Goal: Information Seeking & Learning: Learn about a topic

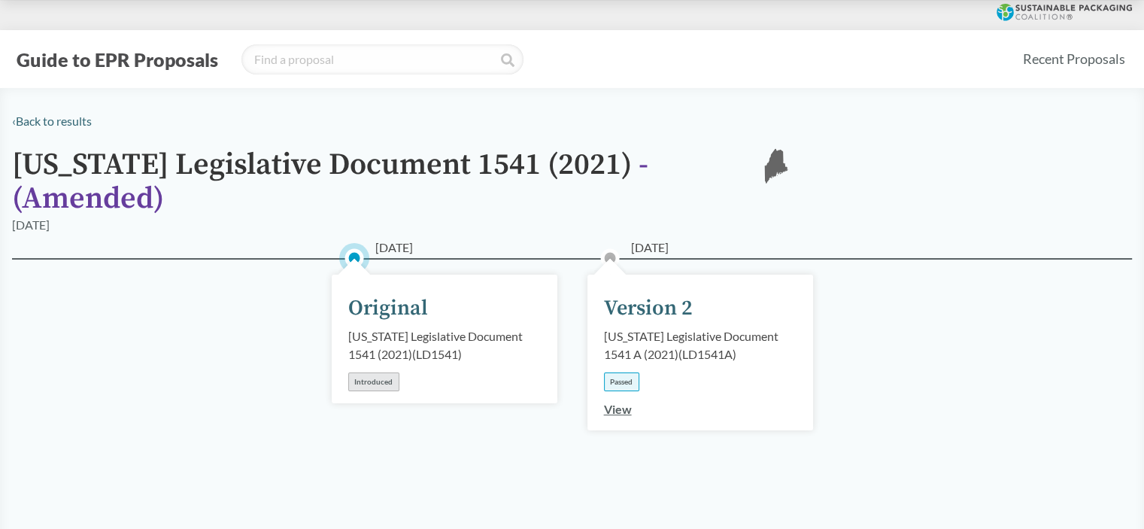
click at [734, 301] on div "06/14/2021 Version 2 Maine Legislative Document 1541 A (2021) ( LD1541A ) Passe…" at bounding box center [700, 352] width 226 height 156
click at [617, 402] on link "View" at bounding box center [618, 409] width 28 height 14
click at [625, 372] on div "Passed" at bounding box center [621, 381] width 35 height 19
click at [638, 302] on div "06/14/2021 Version 2 Maine Legislative Document 1541 A (2021) ( LD1541A ) Passed" at bounding box center [700, 338] width 226 height 129
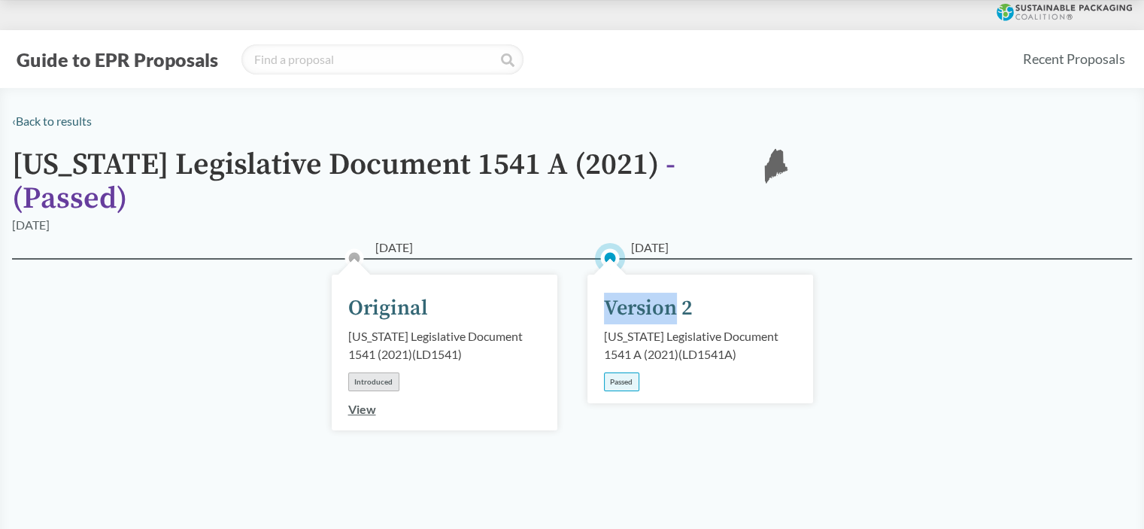
click at [638, 302] on div "06/14/2021 Version 2 Maine Legislative Document 1541 A (2021) ( LD1541A ) Passed" at bounding box center [700, 338] width 226 height 129
click at [674, 328] on div "Maine Legislative Document 1541 A (2021) ( LD1541A )" at bounding box center [700, 345] width 192 height 36
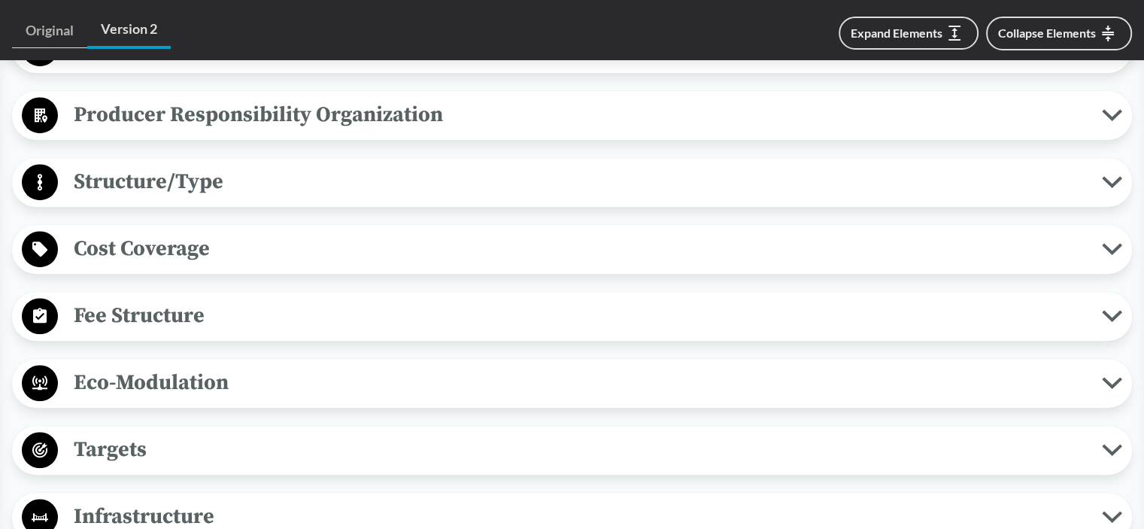
scroll to position [844, 0]
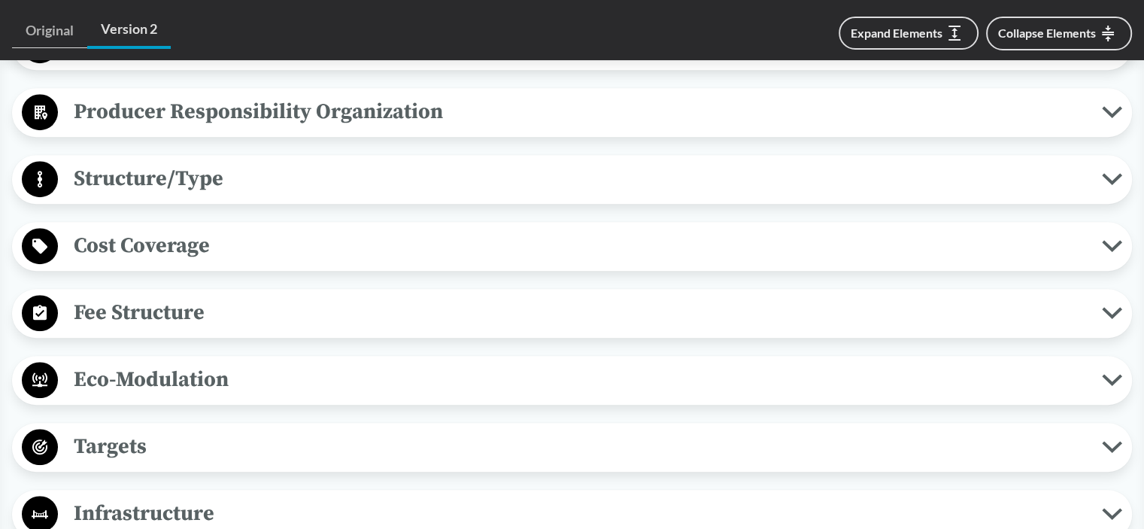
drag, startPoint x: 525, startPoint y: 323, endPoint x: 455, endPoint y: 299, distance: 73.7
click at [455, 299] on span "Fee Structure" at bounding box center [580, 312] width 1044 height 34
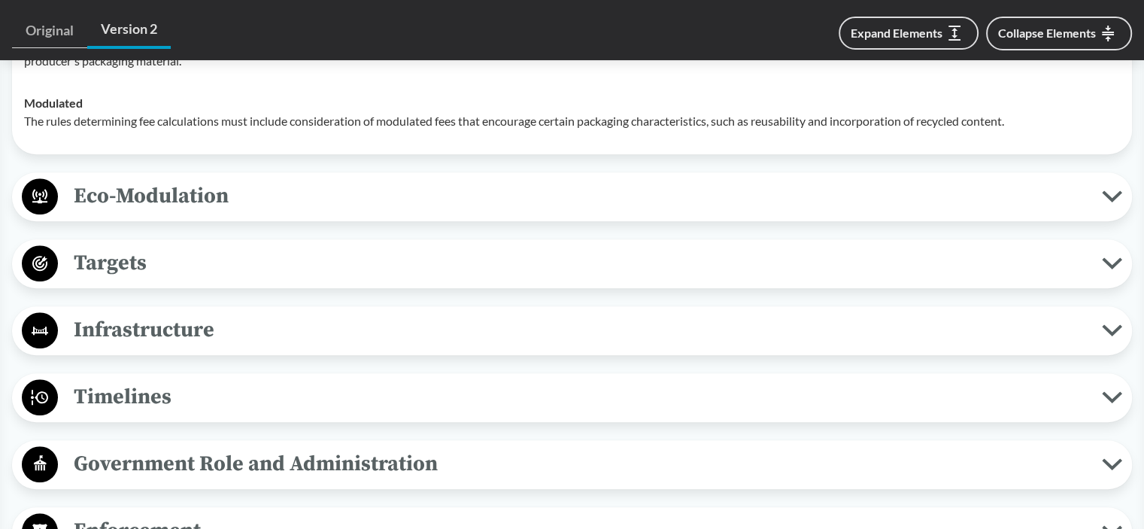
scroll to position [1251, 0]
click at [443, 250] on span "Targets" at bounding box center [580, 263] width 1044 height 34
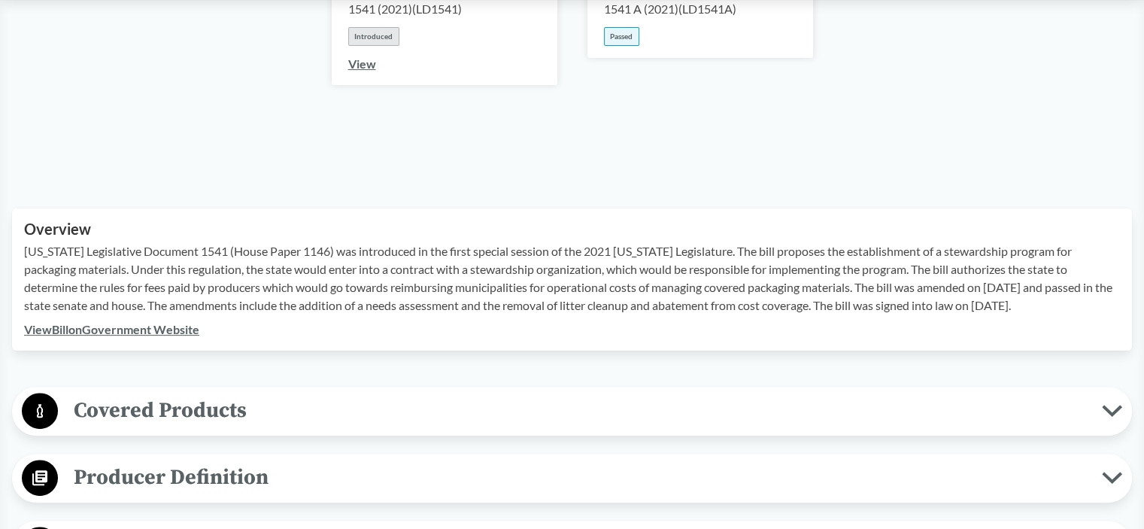
scroll to position [346, 0]
click at [162, 321] on link "View Bill on Government Website" at bounding box center [111, 328] width 175 height 14
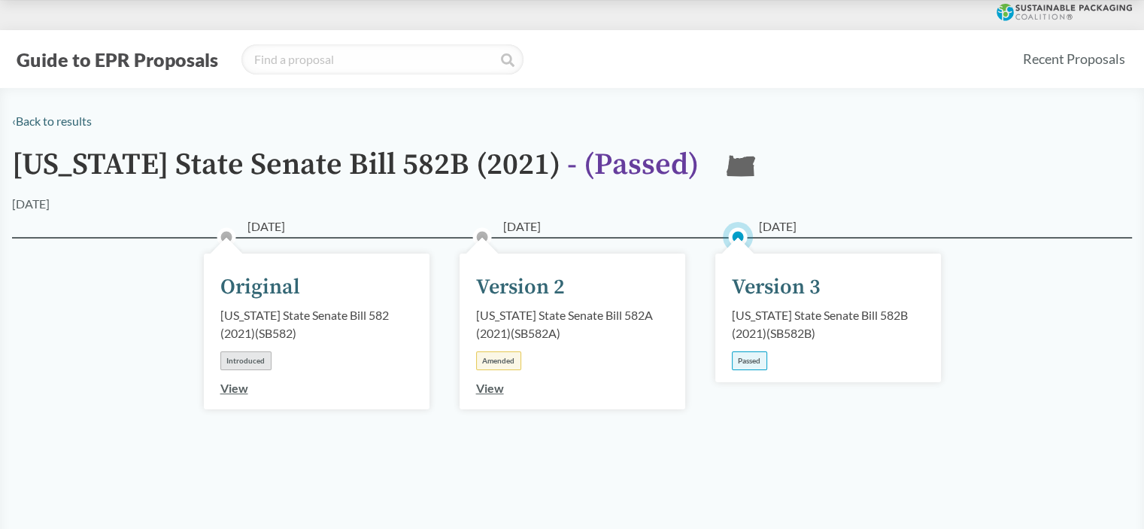
click at [747, 356] on div "Passed" at bounding box center [749, 360] width 35 height 19
click at [495, 389] on link "View" at bounding box center [490, 387] width 28 height 14
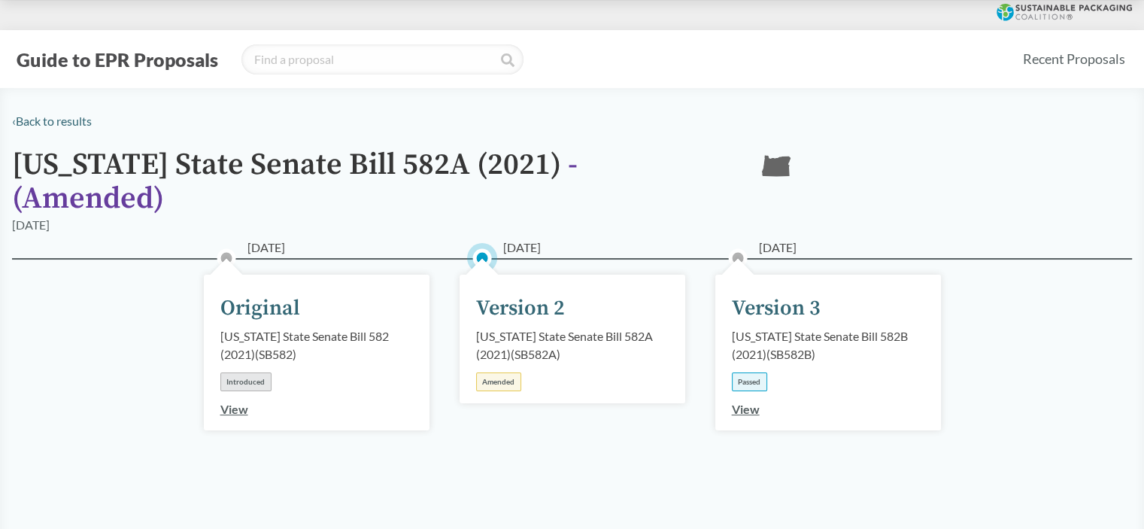
click at [747, 402] on link "View" at bounding box center [746, 409] width 28 height 14
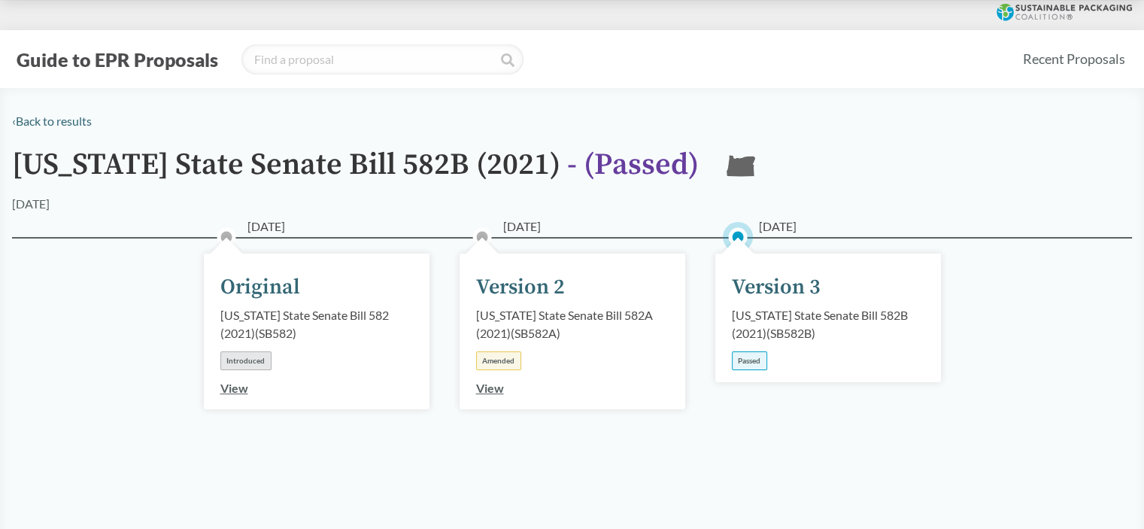
click at [747, 389] on div "[DATE] Version 3 [US_STATE] State Senate Bill 582B (2021) ( SB582B ) Passed" at bounding box center [828, 367] width 256 height 186
click at [749, 356] on div "Passed" at bounding box center [749, 360] width 35 height 19
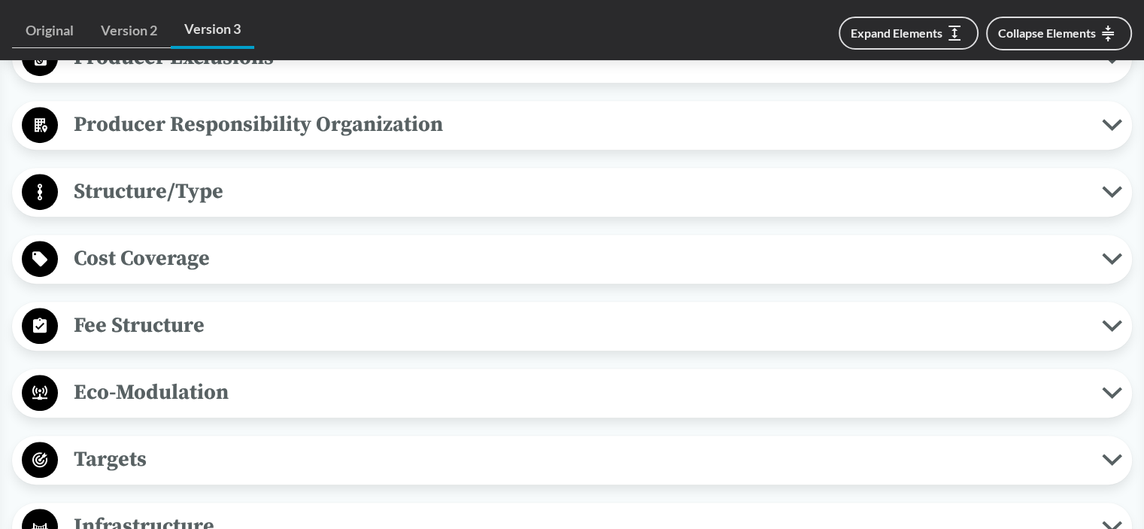
scroll to position [874, 0]
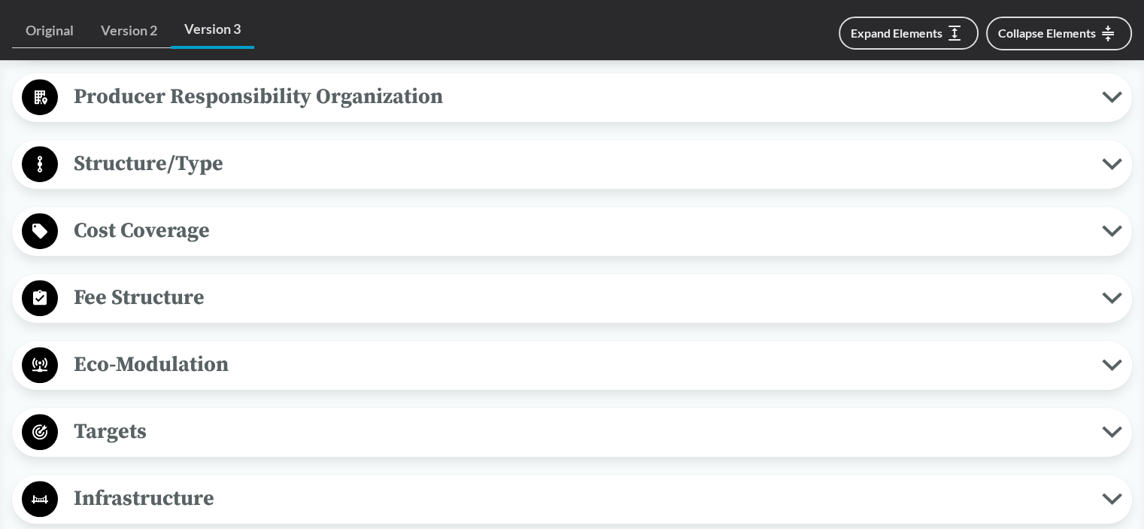
click at [695, 226] on span "Cost Coverage" at bounding box center [580, 231] width 1044 height 34
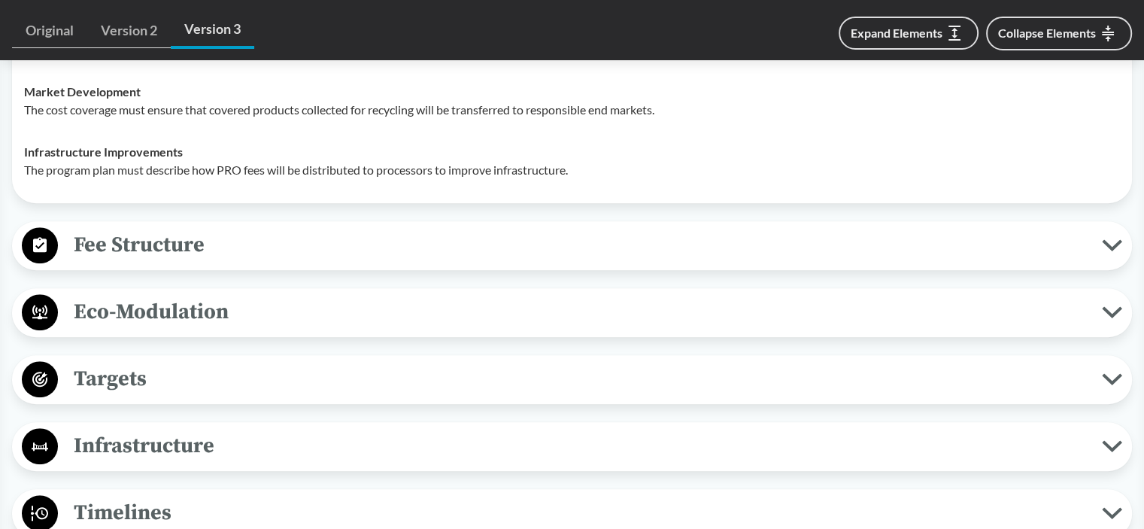
scroll to position [1223, 0]
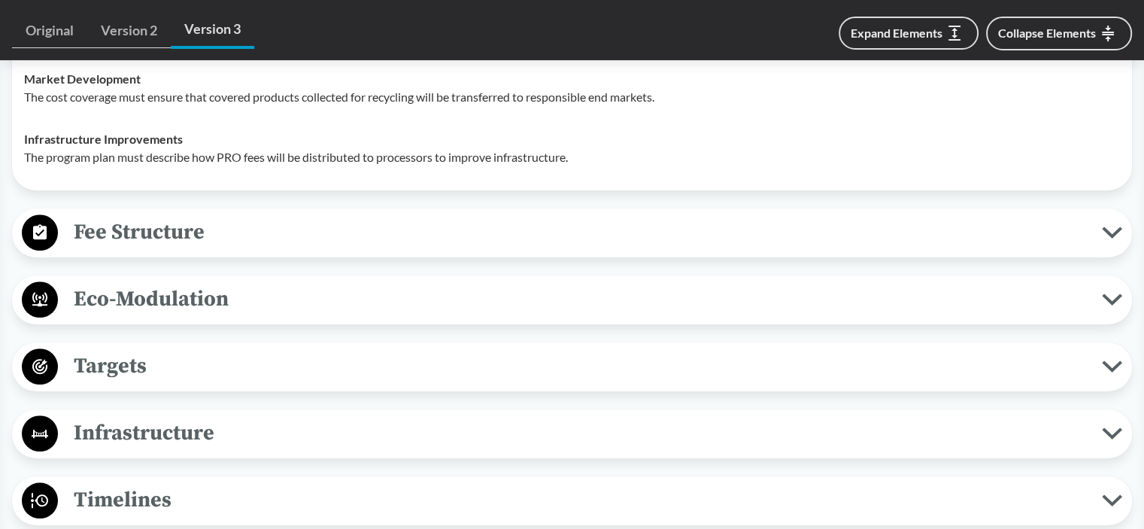
click at [686, 235] on span "Fee Structure" at bounding box center [580, 232] width 1044 height 34
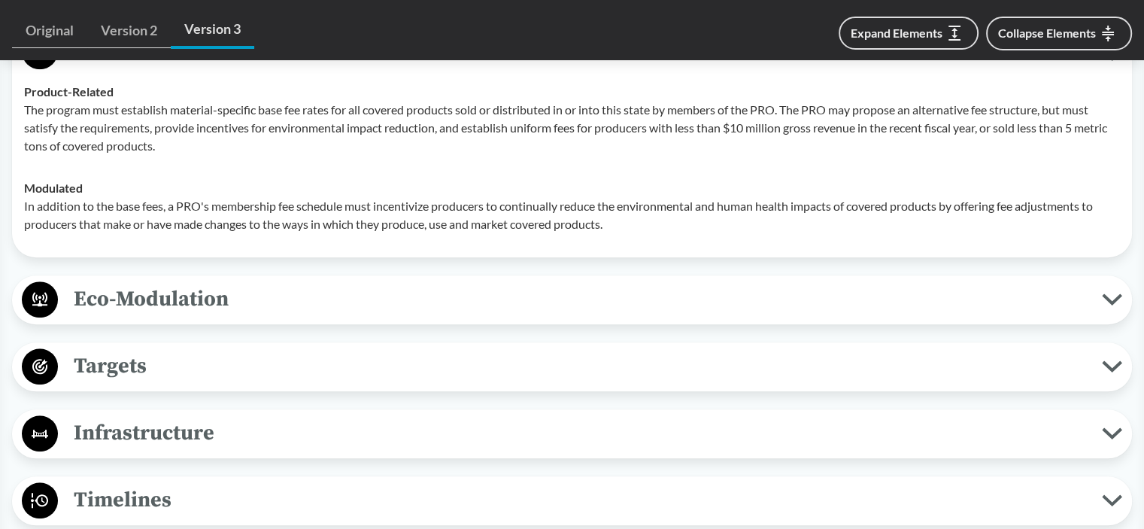
scroll to position [1466, 0]
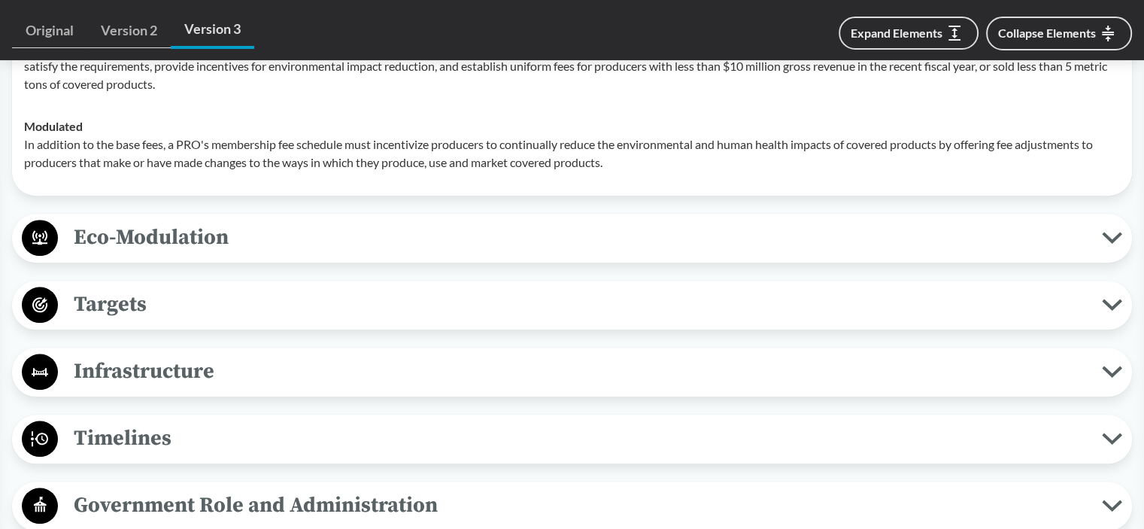
click at [692, 280] on div "Targets Material Specific Targets The bill sets the following statewide recycli…" at bounding box center [572, 304] width 1120 height 49
click at [701, 306] on span "Targets" at bounding box center [580, 304] width 1044 height 34
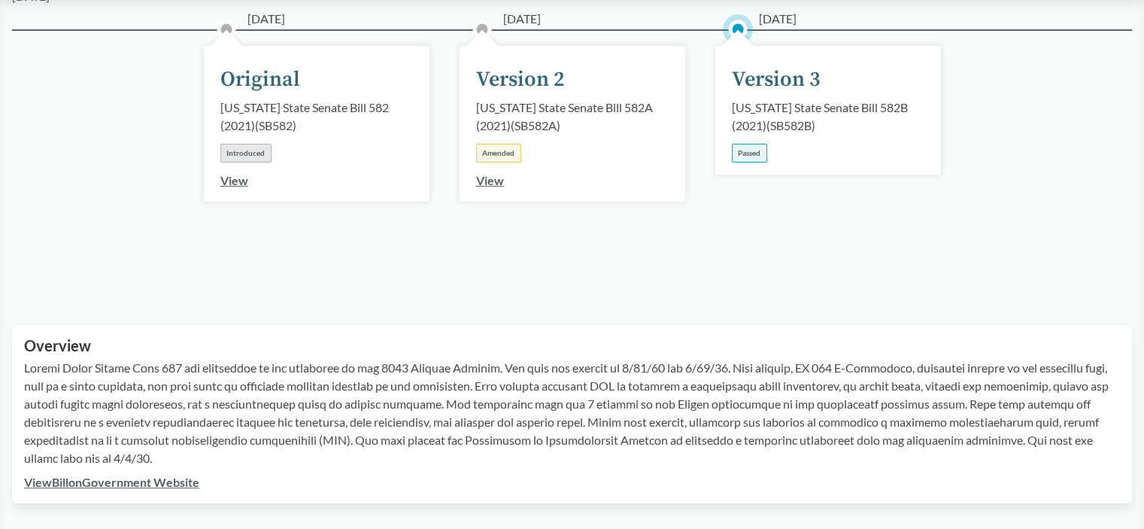
scroll to position [277, 0]
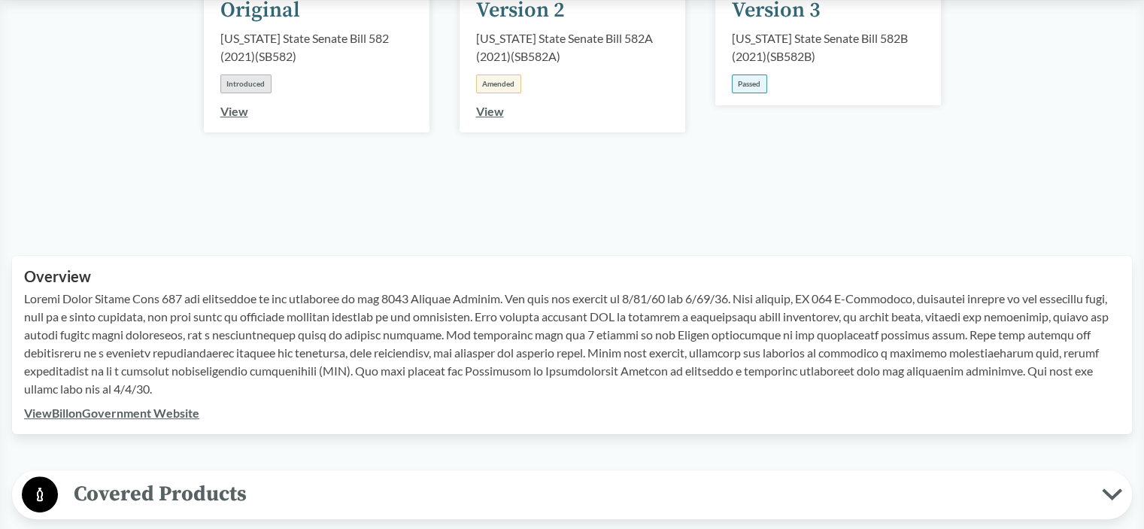
click at [192, 417] on link "View Bill on Government Website" at bounding box center [111, 412] width 175 height 14
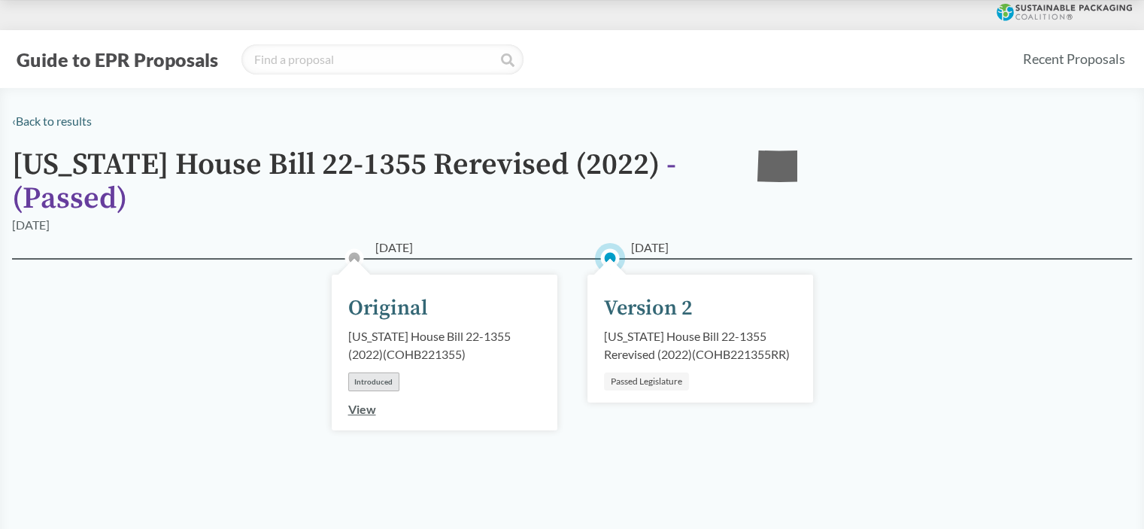
click at [644, 378] on div "Passed Legislature" at bounding box center [646, 381] width 85 height 18
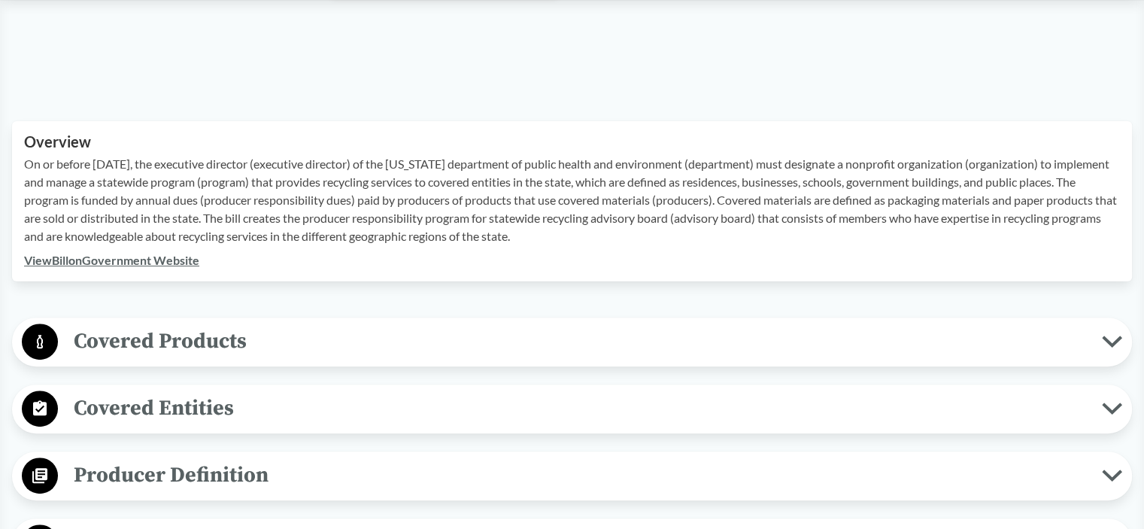
scroll to position [433, 0]
click at [153, 260] on link "View Bill on Government Website" at bounding box center [111, 259] width 175 height 14
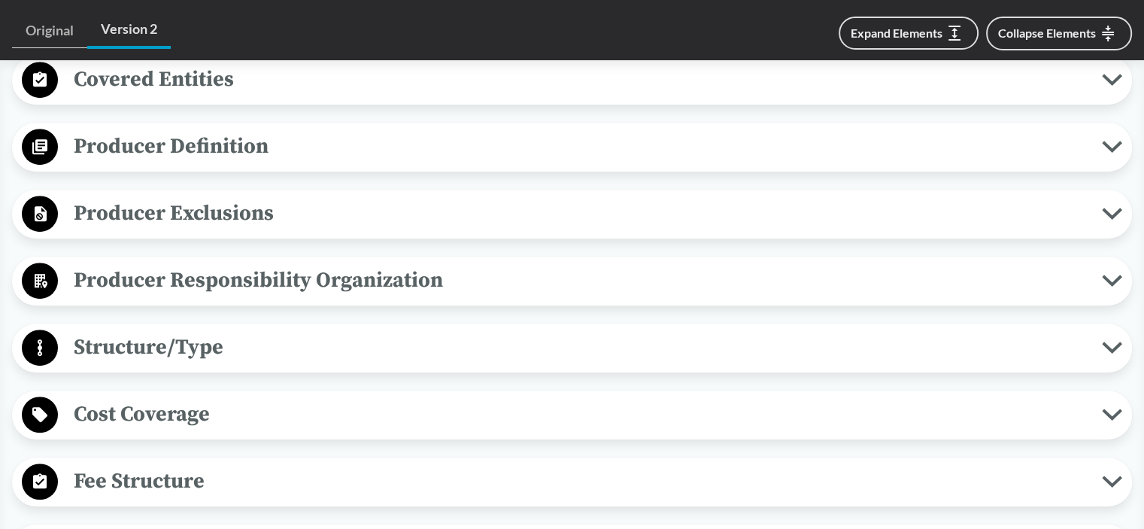
scroll to position [767, 0]
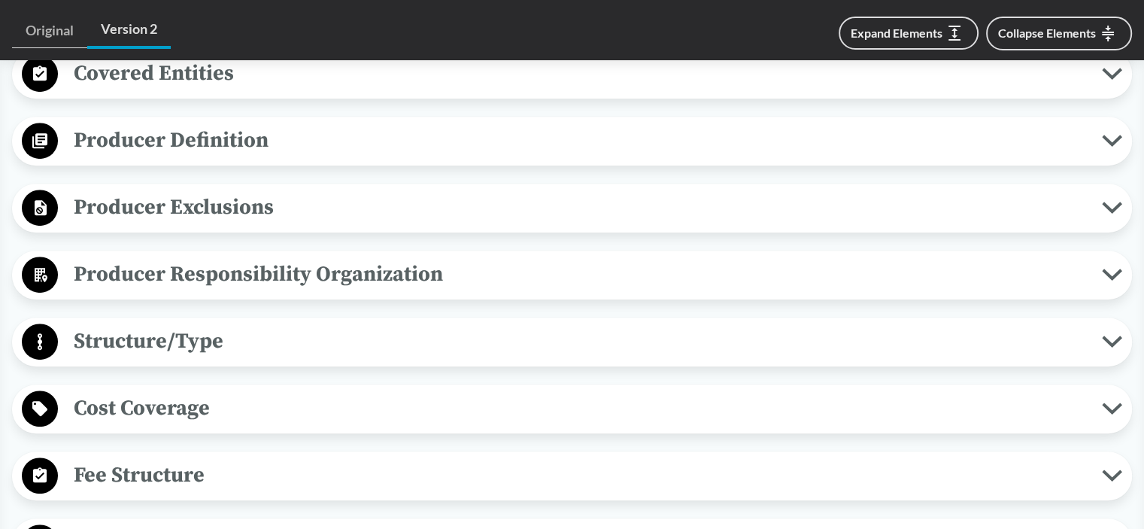
click at [277, 354] on span "Structure/Type" at bounding box center [580, 341] width 1044 height 34
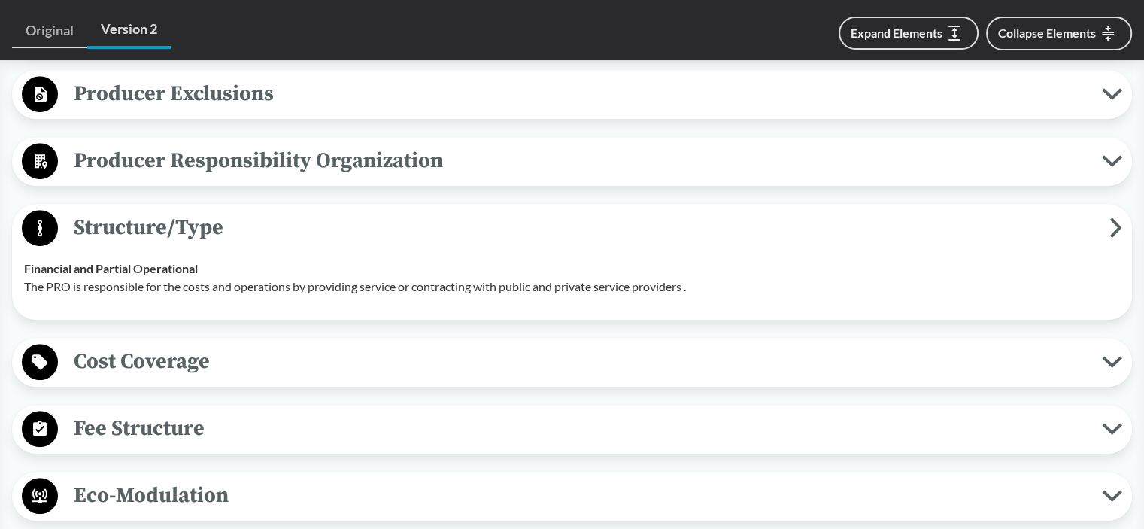
scroll to position [880, 0]
click at [282, 369] on span "Cost Coverage" at bounding box center [580, 362] width 1044 height 34
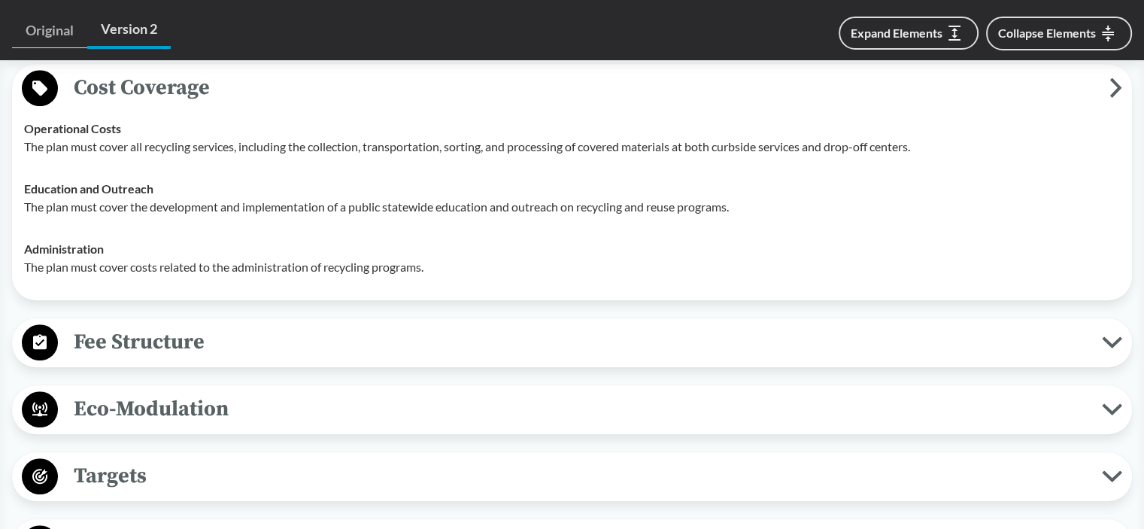
scroll to position [1167, 0]
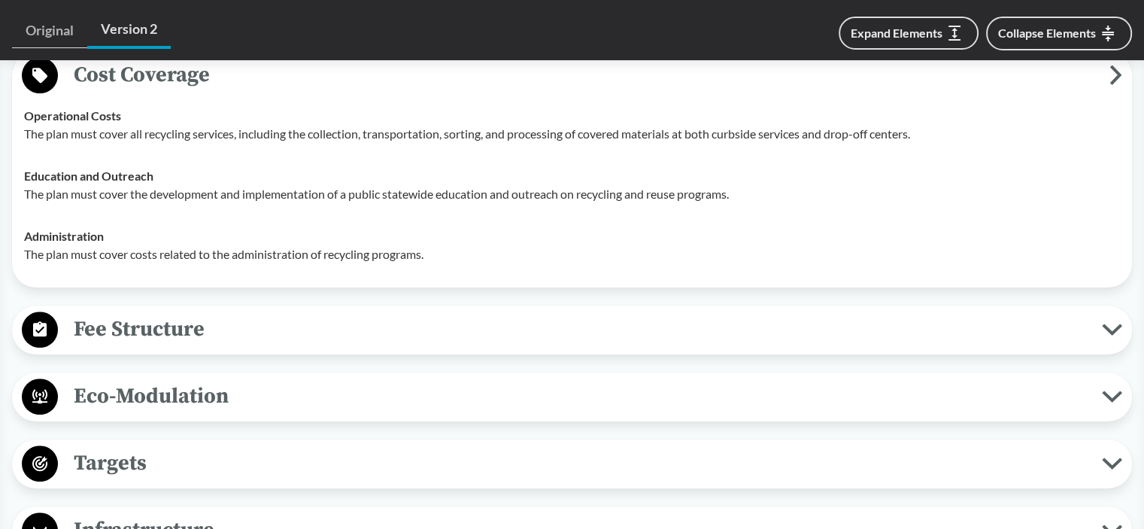
click at [282, 325] on span "Fee Structure" at bounding box center [580, 329] width 1044 height 34
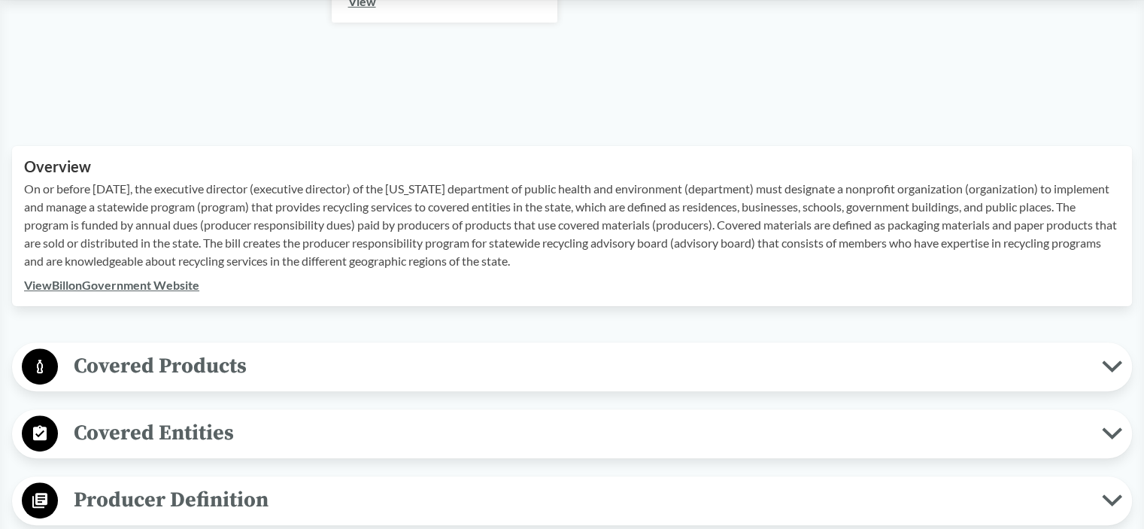
scroll to position [408, 0]
click at [133, 279] on link "View Bill on Government Website" at bounding box center [111, 284] width 175 height 14
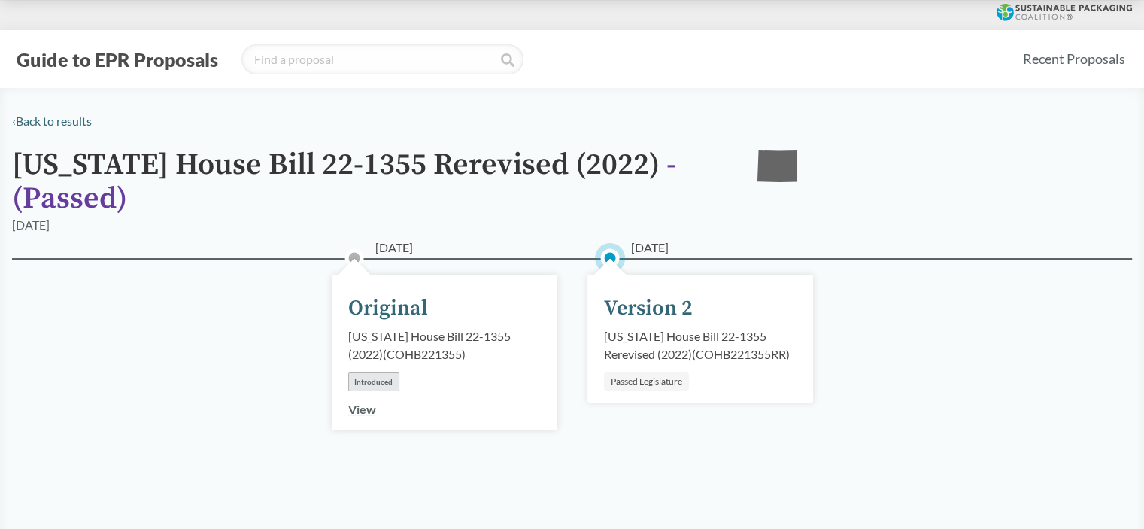
click at [635, 348] on div "Colorado House Bill 22-1355 Rerevised (2022) ( COHB221355RR )" at bounding box center [700, 345] width 192 height 36
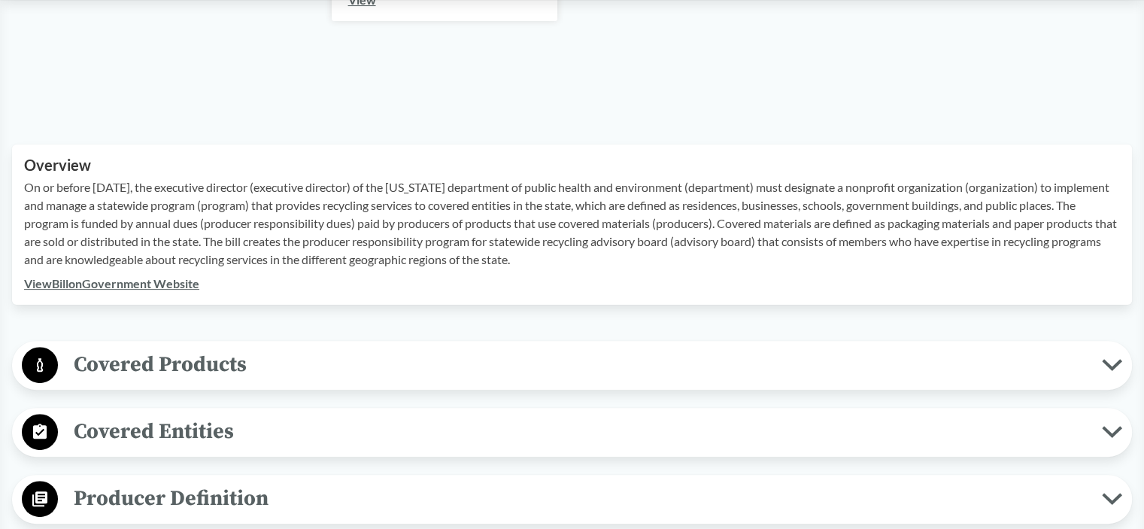
scroll to position [412, 0]
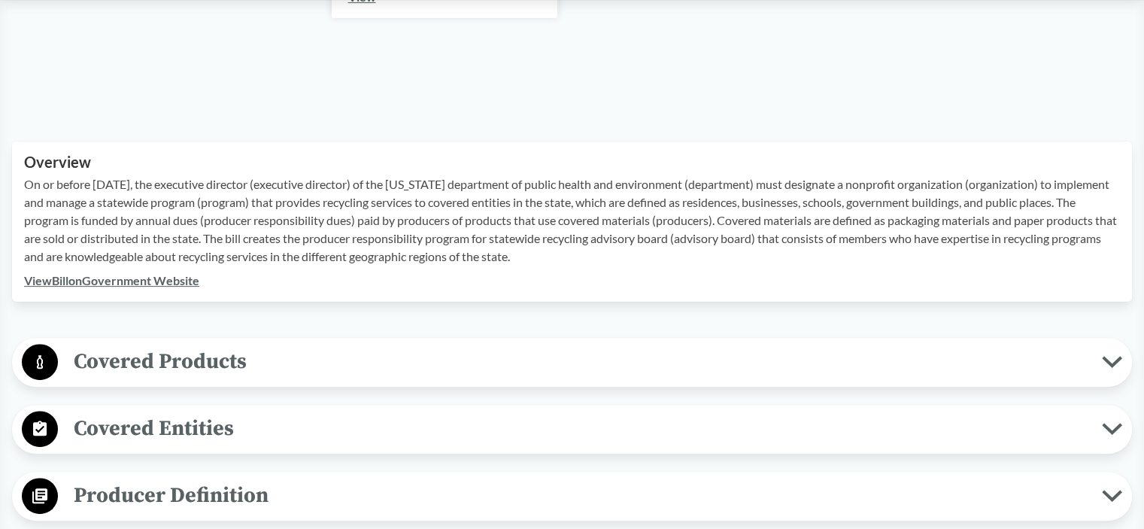
click at [144, 283] on link "View Bill on Government Website" at bounding box center [111, 280] width 175 height 14
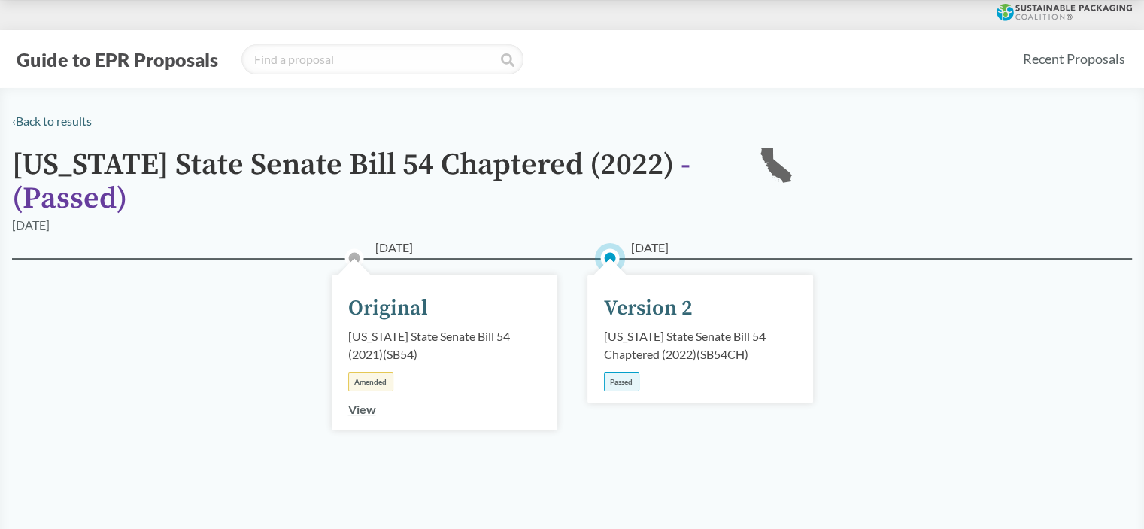
click at [680, 318] on div "Version 2" at bounding box center [648, 308] width 89 height 32
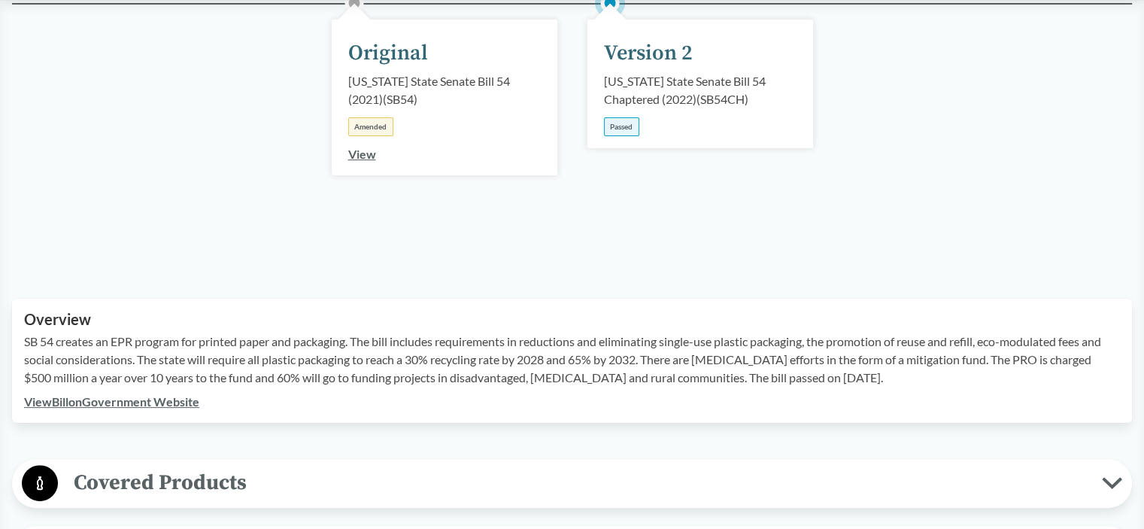
scroll to position [259, 0]
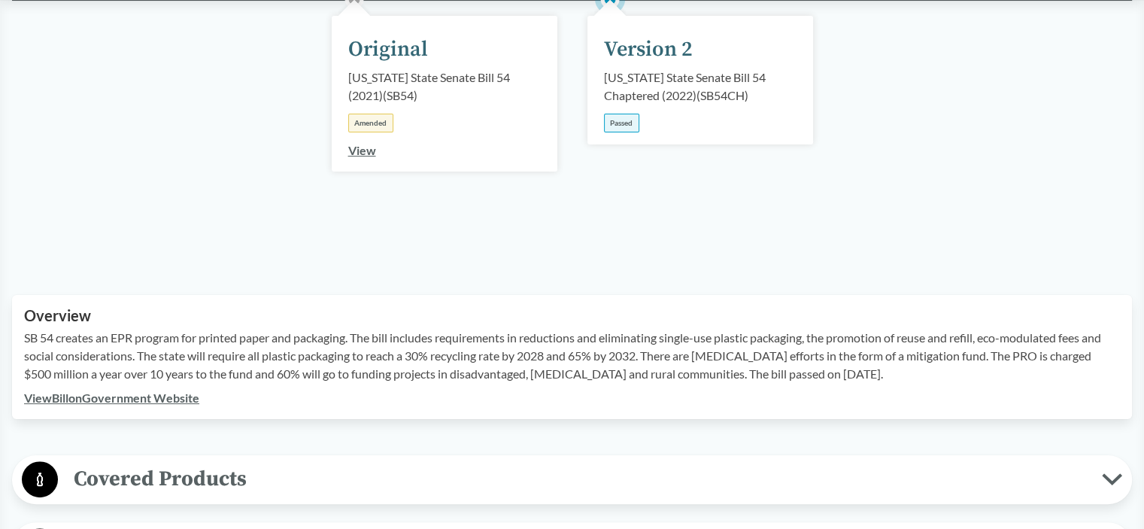
click at [161, 399] on link "View Bill on Government Website" at bounding box center [111, 397] width 175 height 14
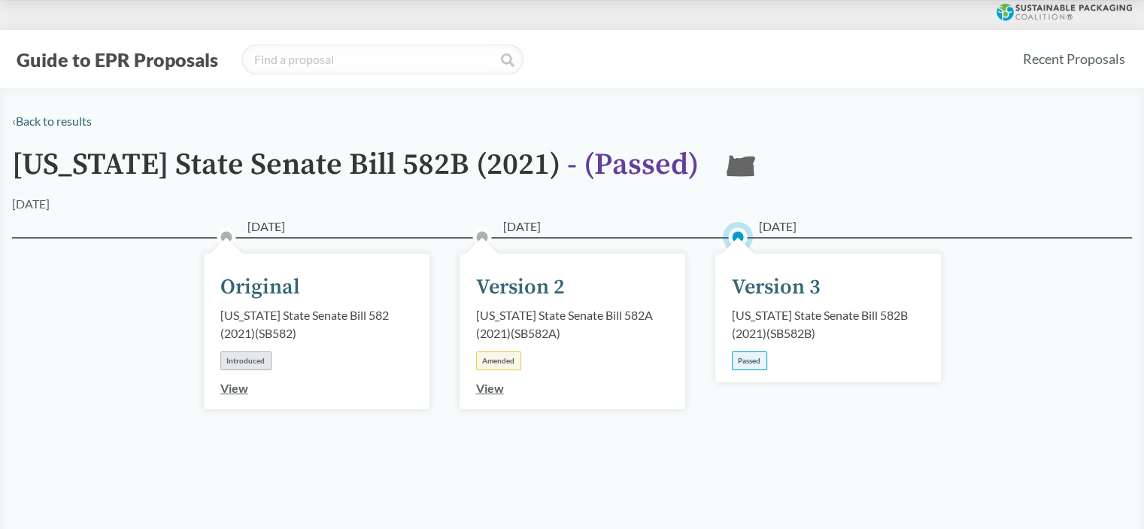
click at [841, 341] on div "[DATE] Version 3 [US_STATE] State Senate Bill 582B (2021) ( SB582B ) Passed" at bounding box center [828, 317] width 226 height 129
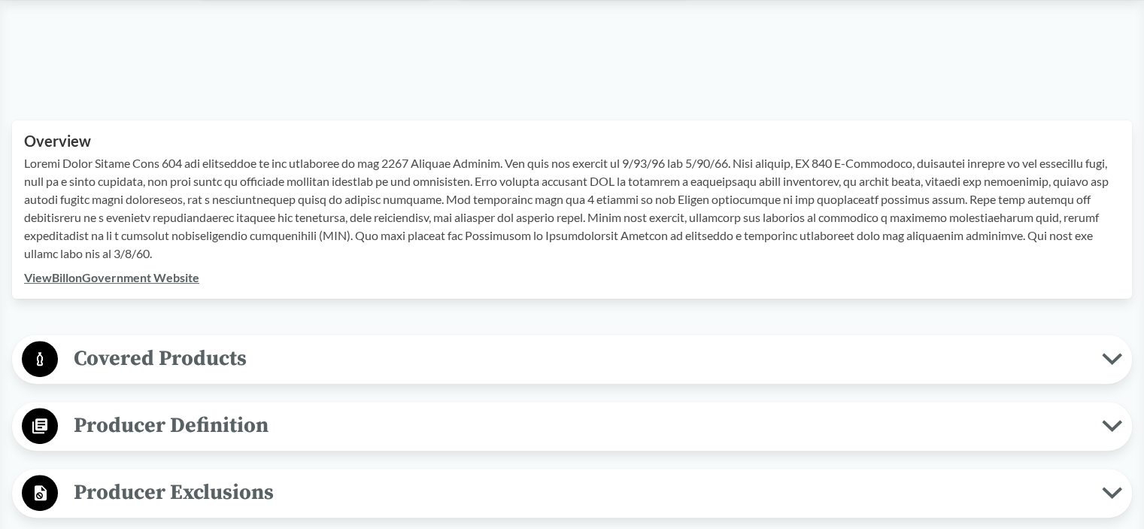
scroll to position [412, 0]
click at [183, 274] on link "View Bill on Government Website" at bounding box center [111, 277] width 175 height 14
click at [144, 275] on link "View Bill on Government Website" at bounding box center [111, 277] width 175 height 14
click at [131, 282] on link "View Bill on Government Website" at bounding box center [111, 277] width 175 height 14
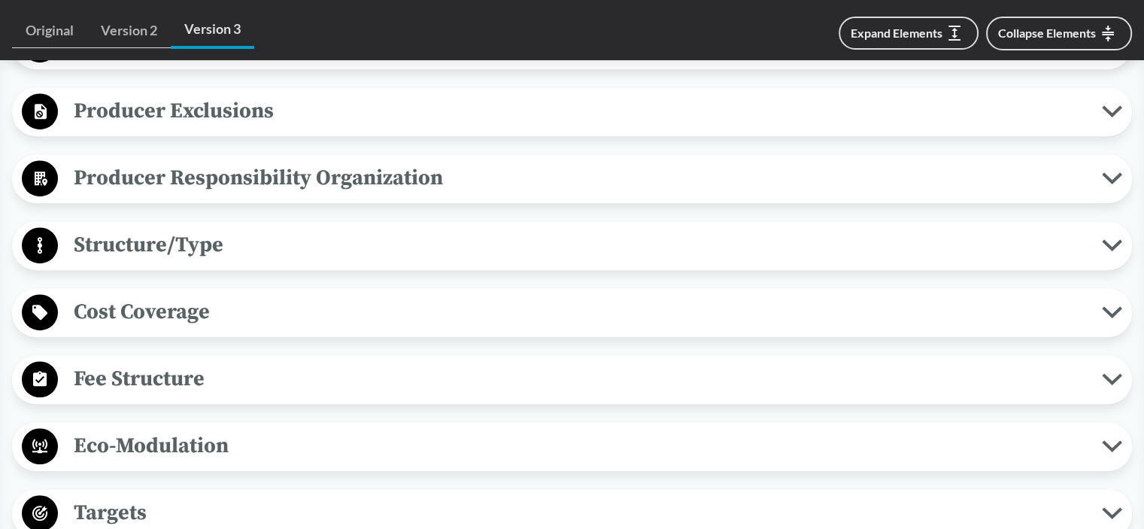
scroll to position [794, 0]
click at [114, 366] on span "Fee Structure" at bounding box center [580, 378] width 1044 height 34
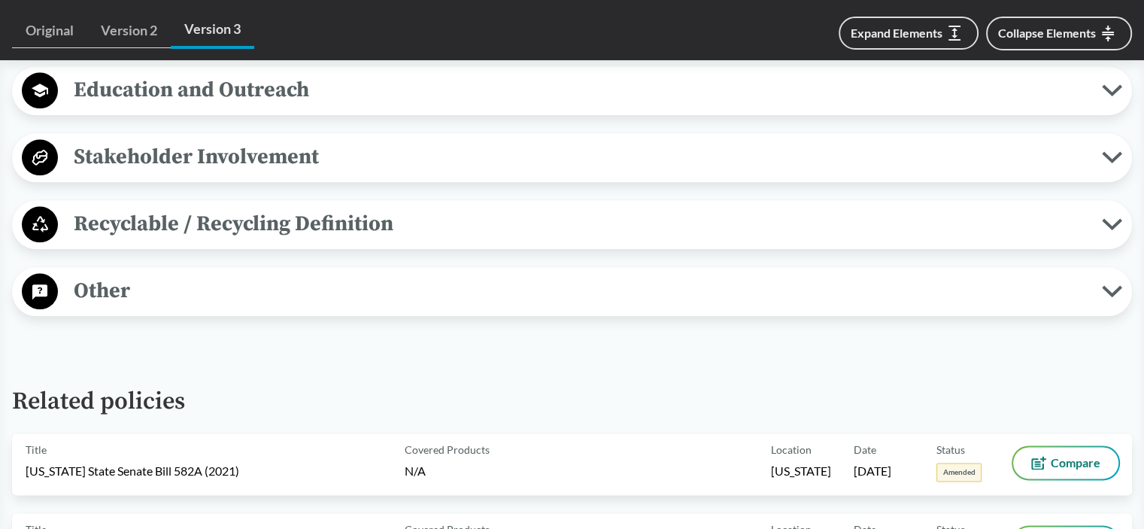
scroll to position [1800, 0]
